Goal: Information Seeking & Learning: Learn about a topic

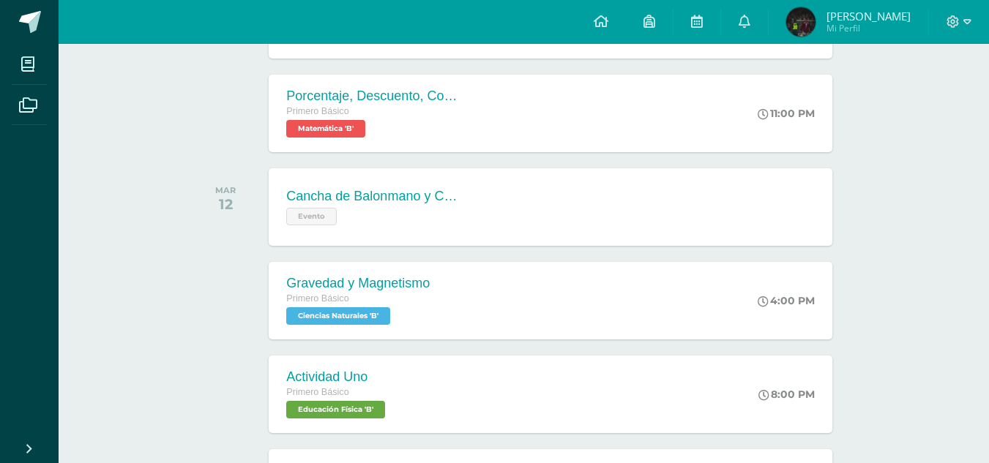
scroll to position [496, 0]
click at [545, 184] on div "Cancha de Balonmano y Contenido Evento Cancha de Balonmano y Contenido Evento C…" at bounding box center [550, 207] width 563 height 78
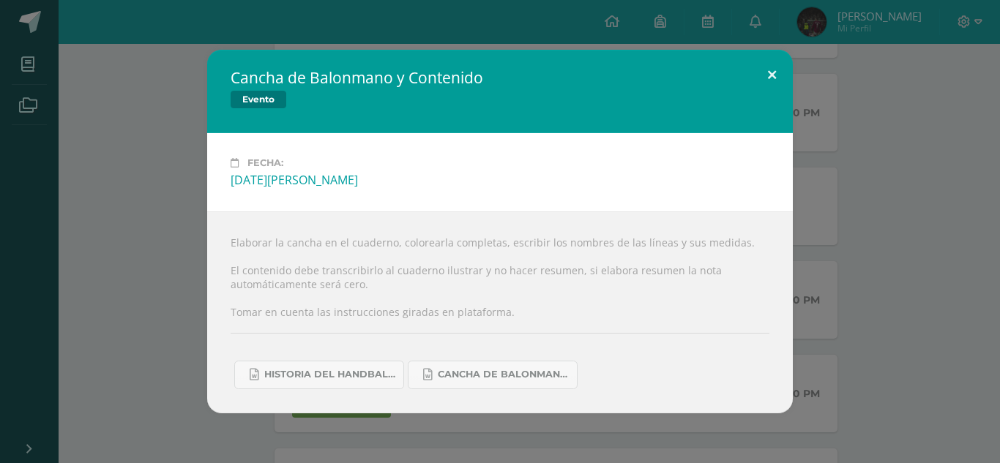
click at [771, 77] on button at bounding box center [772, 75] width 42 height 50
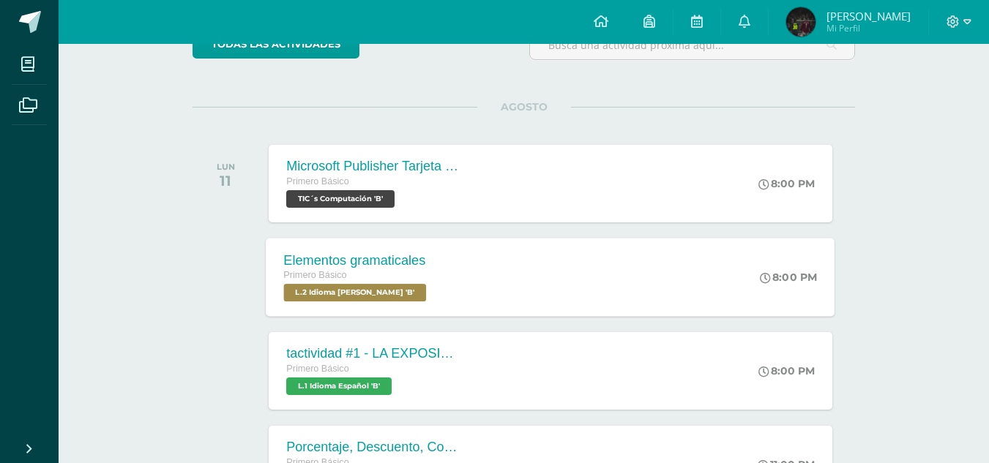
scroll to position [148, 0]
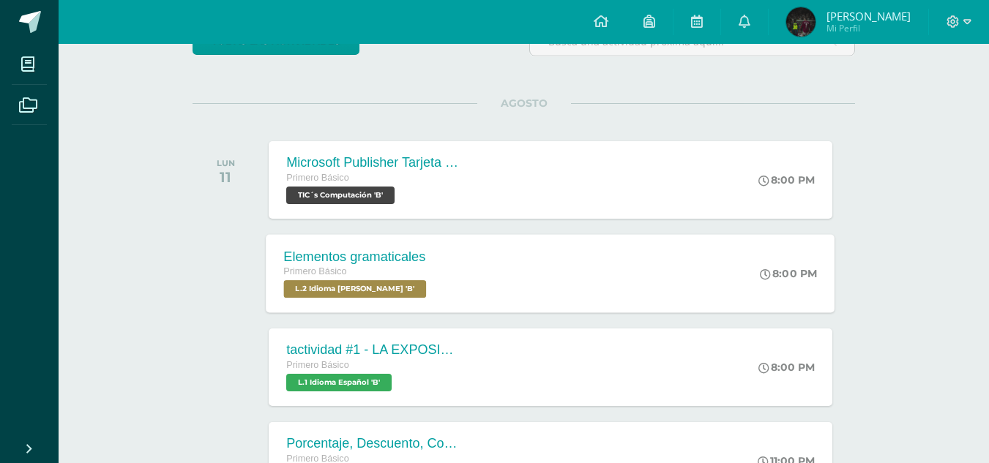
click at [479, 258] on div "Elementos gramaticales Primero Básico L.2 Idioma [PERSON_NAME] 'B' 8:00 PM Elem…" at bounding box center [550, 273] width 569 height 78
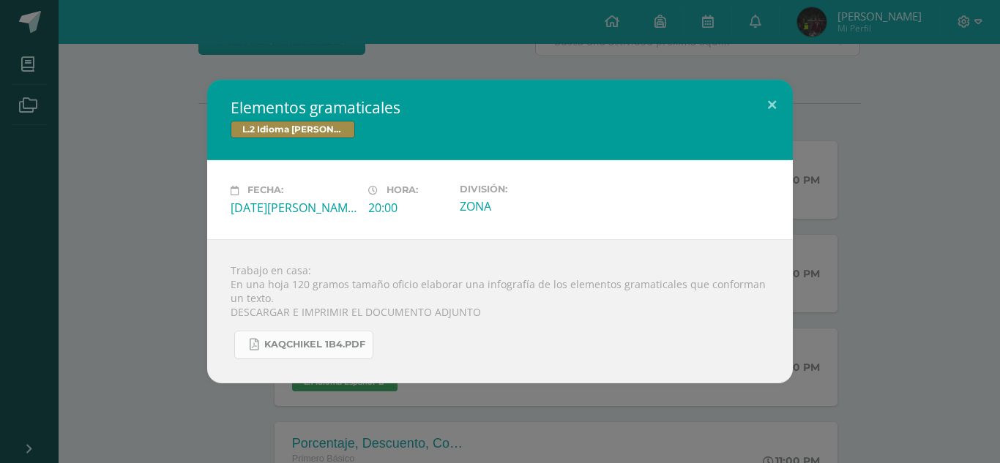
click at [305, 354] on link "KAQCHIKEL 1B4.pdf" at bounding box center [303, 345] width 139 height 29
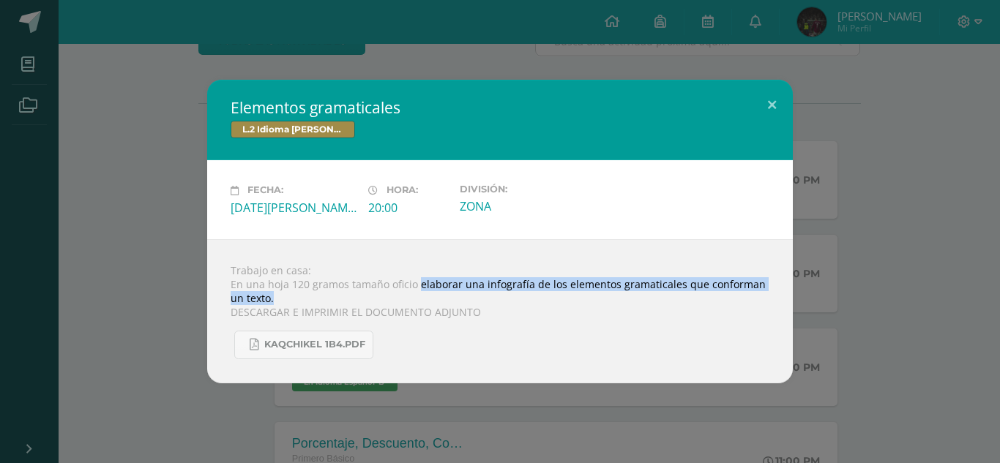
drag, startPoint x: 419, startPoint y: 283, endPoint x: 490, endPoint y: 301, distance: 73.3
click at [490, 301] on div "Trabajo en casa: En una hoja 120 gramos tamaño oficio elaborar una infografía d…" at bounding box center [500, 311] width 586 height 144
copy div "elaborar una infografía de los elementos gramaticales que conforman un texto."
click at [779, 100] on button at bounding box center [772, 105] width 42 height 50
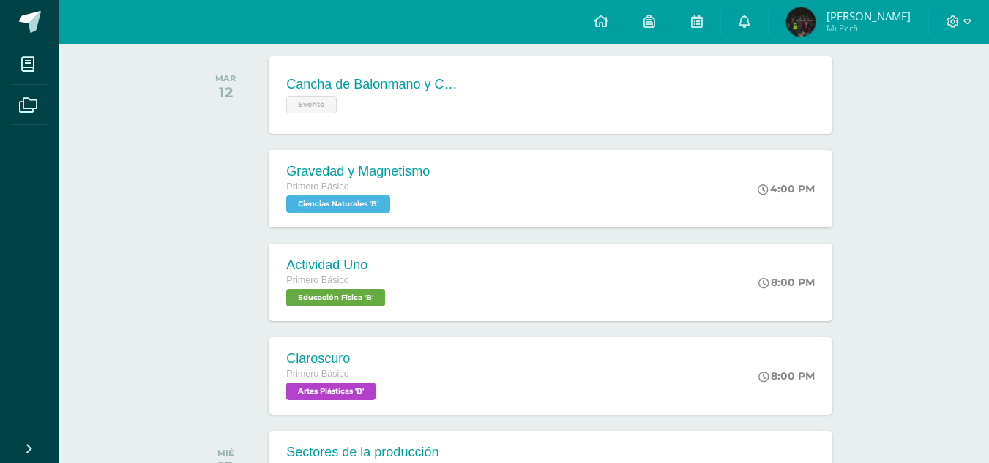
scroll to position [627, 0]
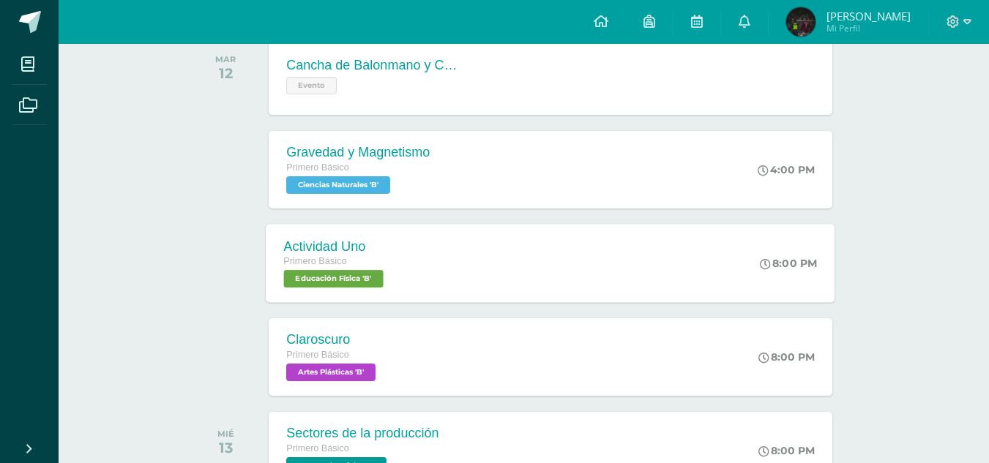
click at [599, 272] on div "Actividad Uno Primero Básico Educación Física 'B' 8:00 PM Actividad Uno Educaci…" at bounding box center [550, 263] width 569 height 78
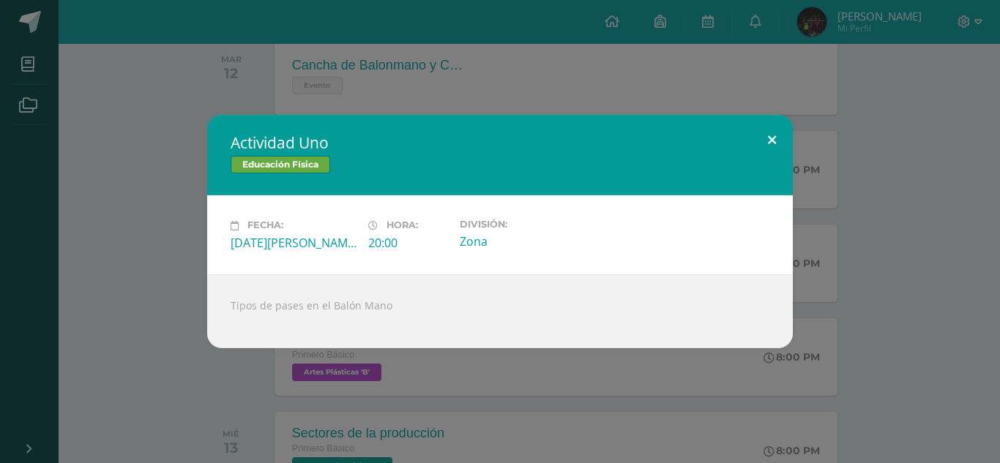
click at [779, 132] on button at bounding box center [772, 140] width 42 height 50
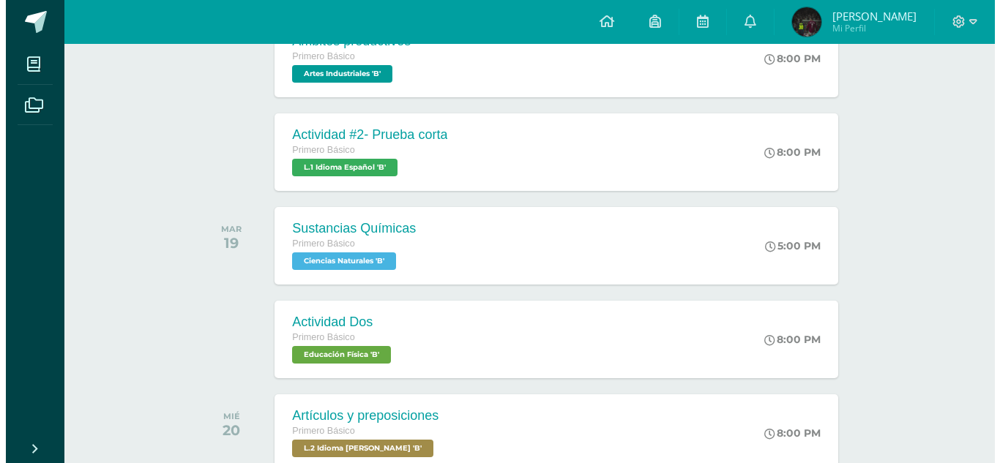
scroll to position [1488, 0]
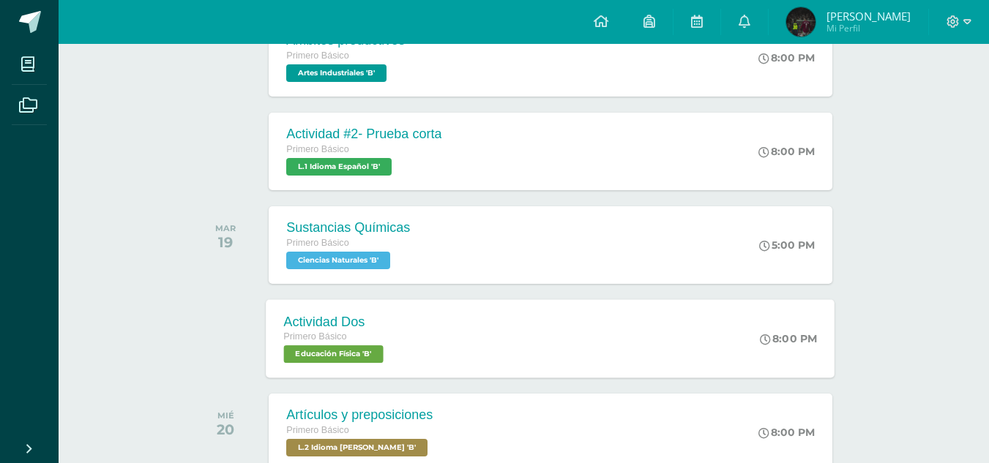
click at [469, 341] on div "Actividad Dos Primero Básico Educación Física 'B' 8:00 PM Actividad Dos Educaci…" at bounding box center [550, 338] width 569 height 78
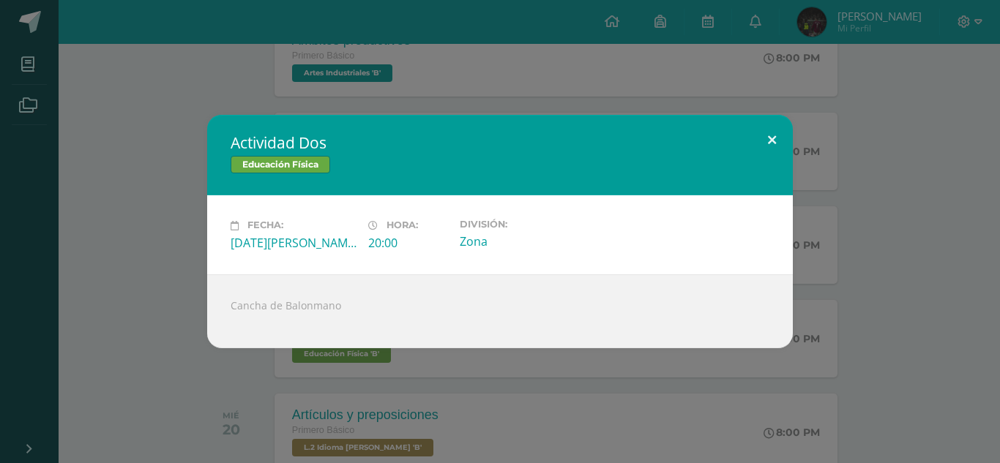
click at [755, 138] on button at bounding box center [772, 140] width 42 height 50
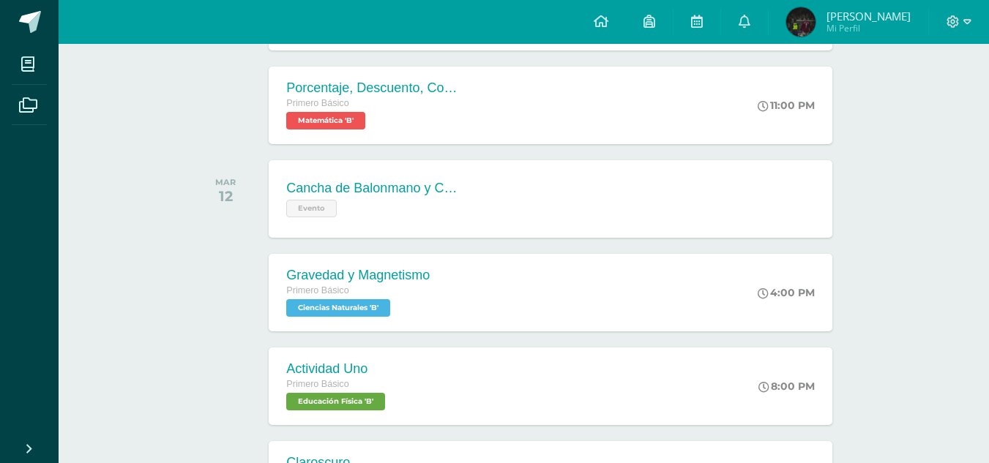
scroll to position [503, 0]
click at [313, 182] on div "Cancha de Balonmano y Contenido" at bounding box center [374, 189] width 176 height 15
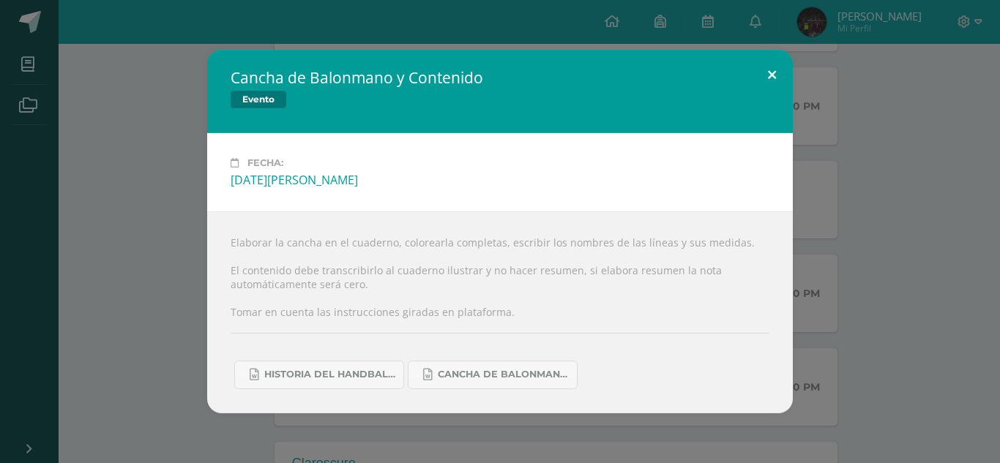
click at [764, 69] on button at bounding box center [772, 75] width 42 height 50
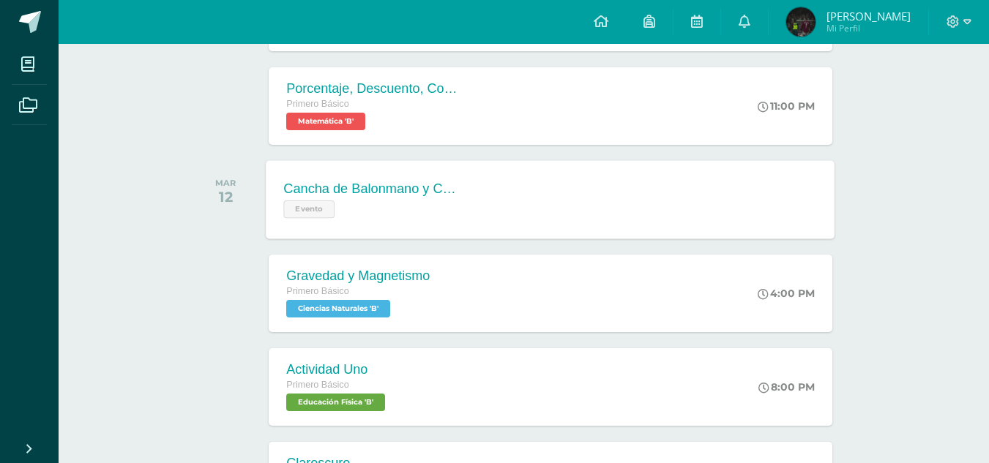
click at [460, 205] on div "Evento" at bounding box center [372, 207] width 177 height 21
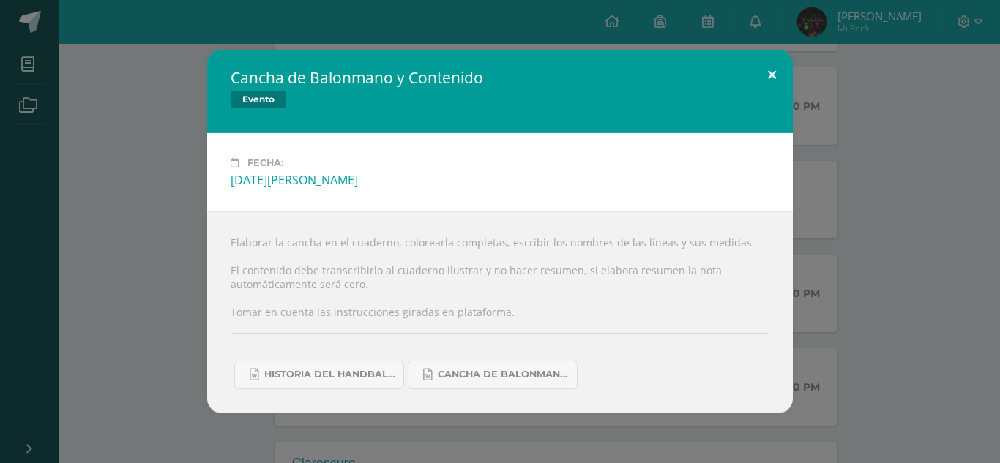
click at [776, 70] on button at bounding box center [772, 75] width 42 height 50
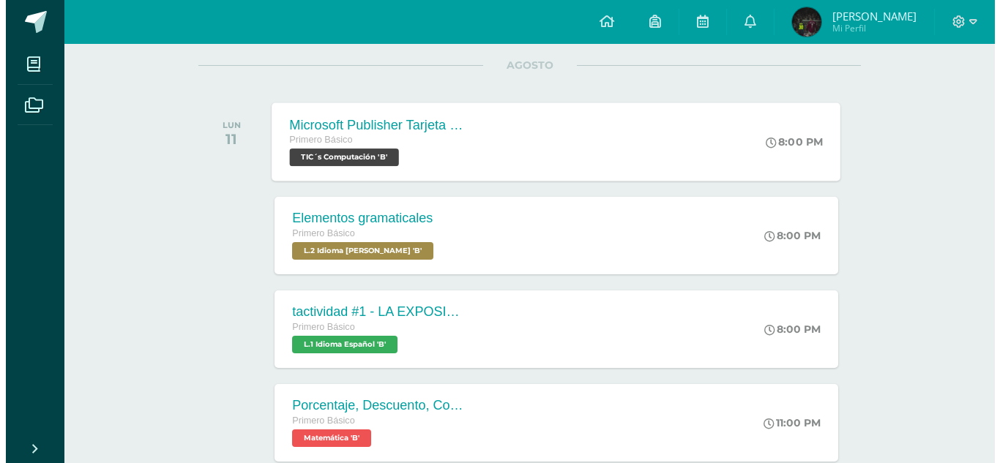
scroll to position [197, 0]
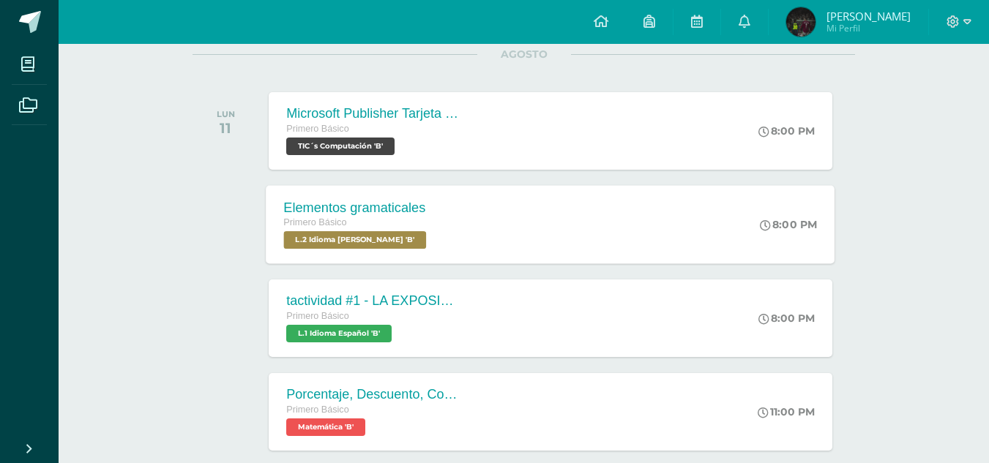
click at [366, 215] on div "Elementos gramaticales" at bounding box center [357, 207] width 146 height 15
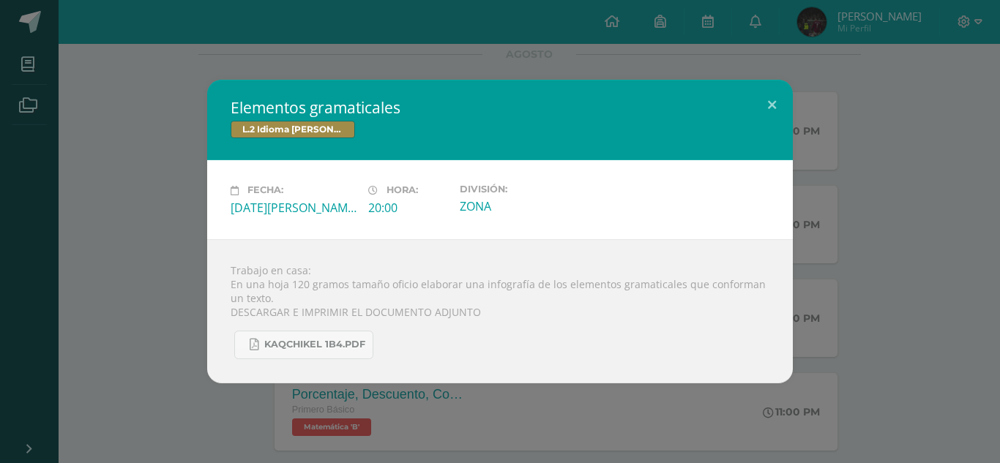
scroll to position [3794, 0]
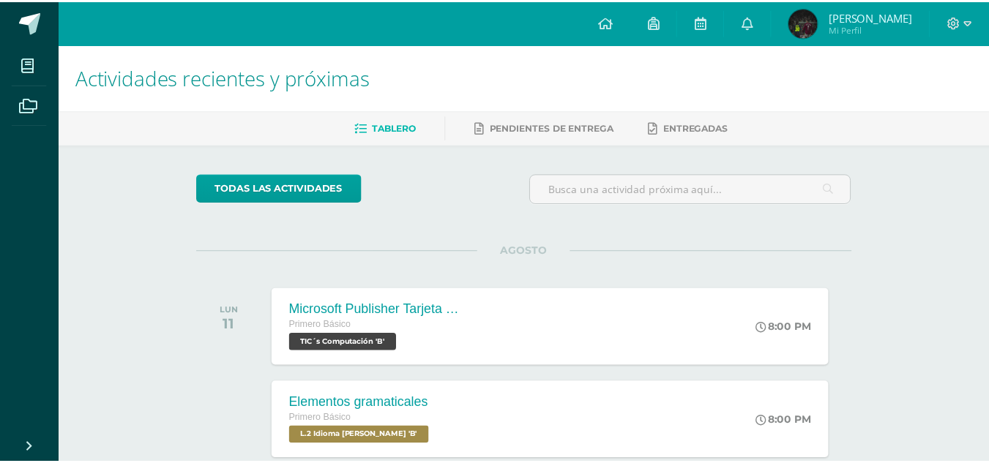
scroll to position [464, 0]
